Goal: Task Accomplishment & Management: Manage account settings

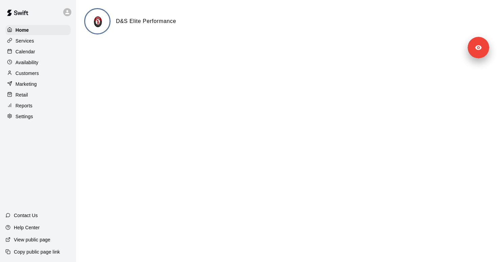
click at [30, 117] on p "Settings" at bounding box center [25, 116] width 18 height 7
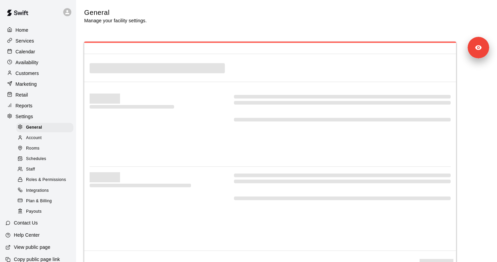
select select "**"
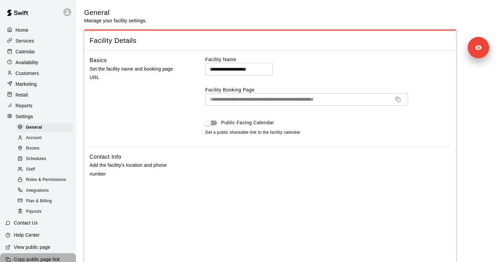
click at [49, 258] on p "Copy public page link" at bounding box center [37, 259] width 46 height 7
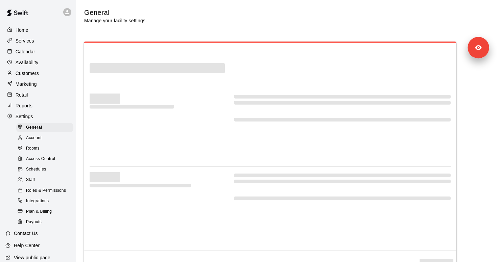
select select "**"
